Goal: Check status: Check status

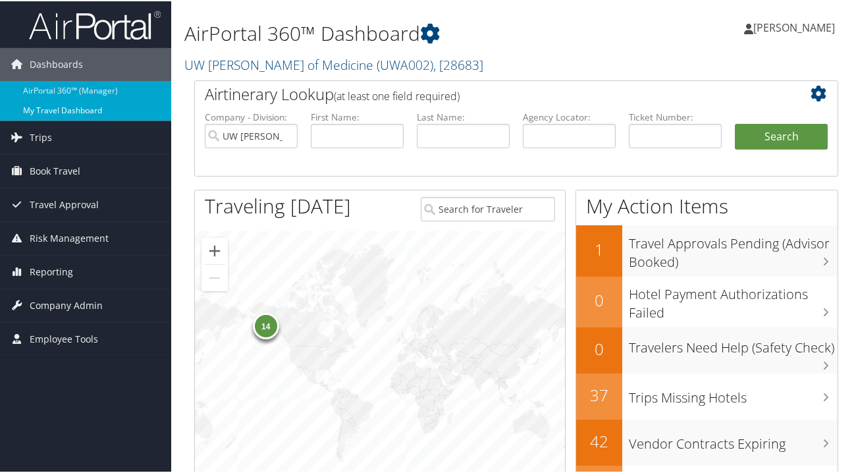
click at [49, 113] on link "My Travel Dashboard" at bounding box center [85, 109] width 171 height 20
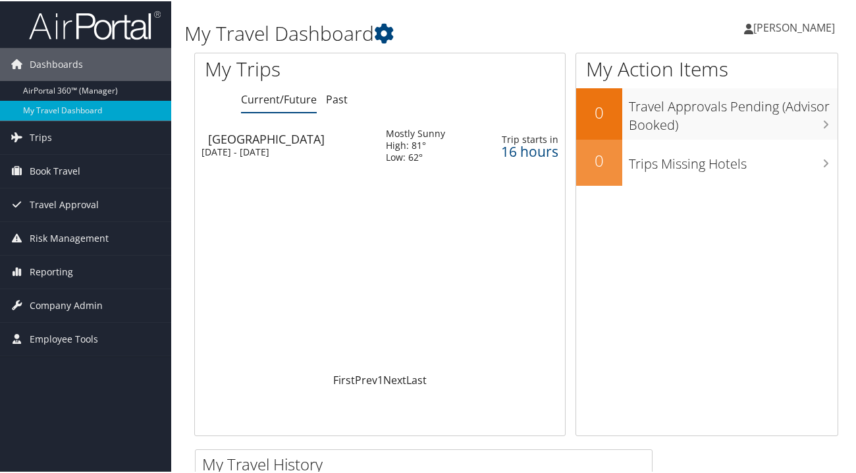
click at [284, 145] on div "Sun 5 Oct 2025 - Wed 8 Oct 2025" at bounding box center [283, 151] width 165 height 12
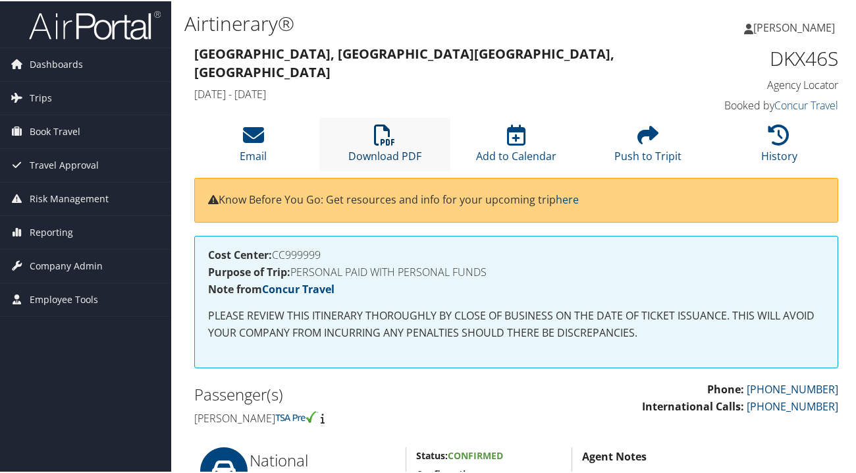
click at [379, 127] on icon at bounding box center [384, 133] width 21 height 21
